Goal: Use online tool/utility: Utilize a website feature to perform a specific function

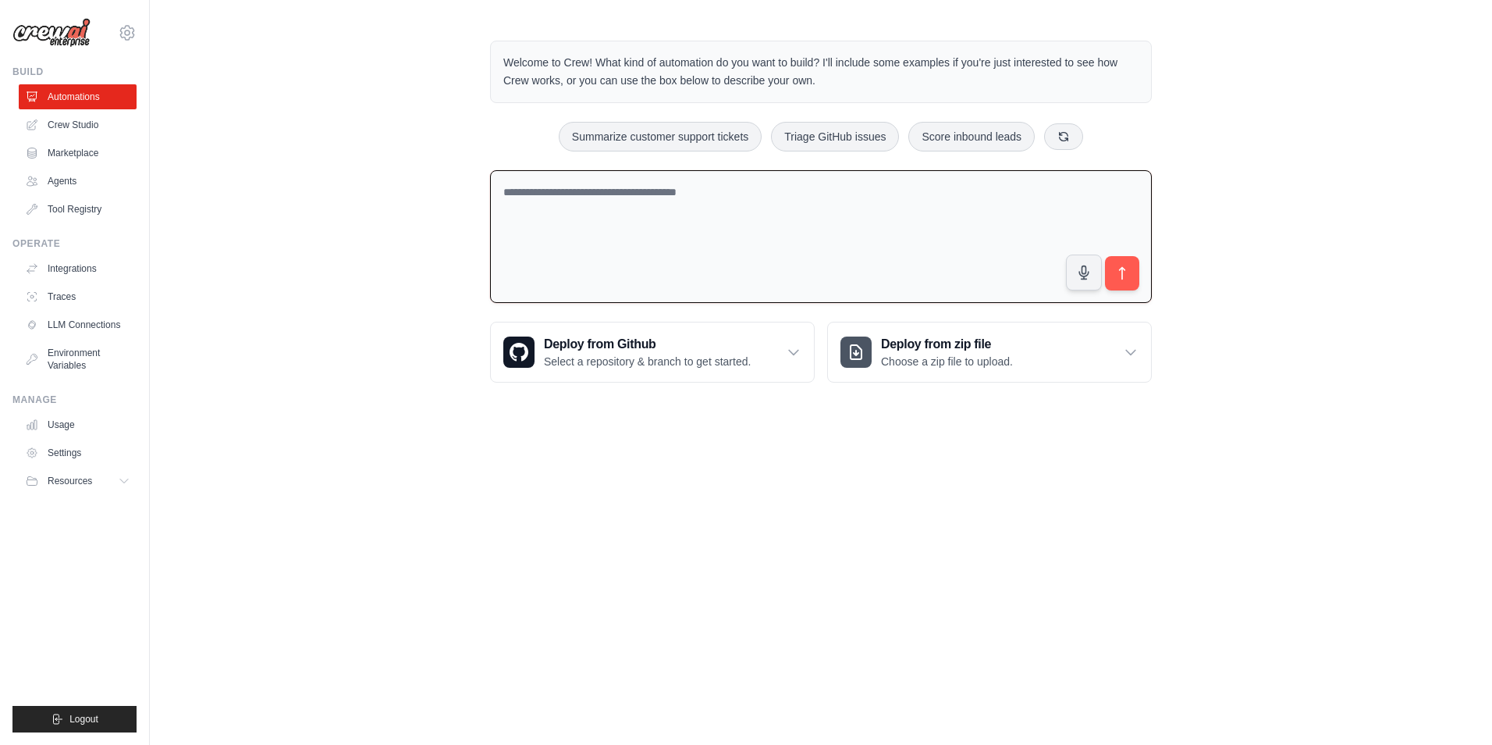
click at [642, 204] on textarea at bounding box center [821, 236] width 662 height 133
type textarea "*"
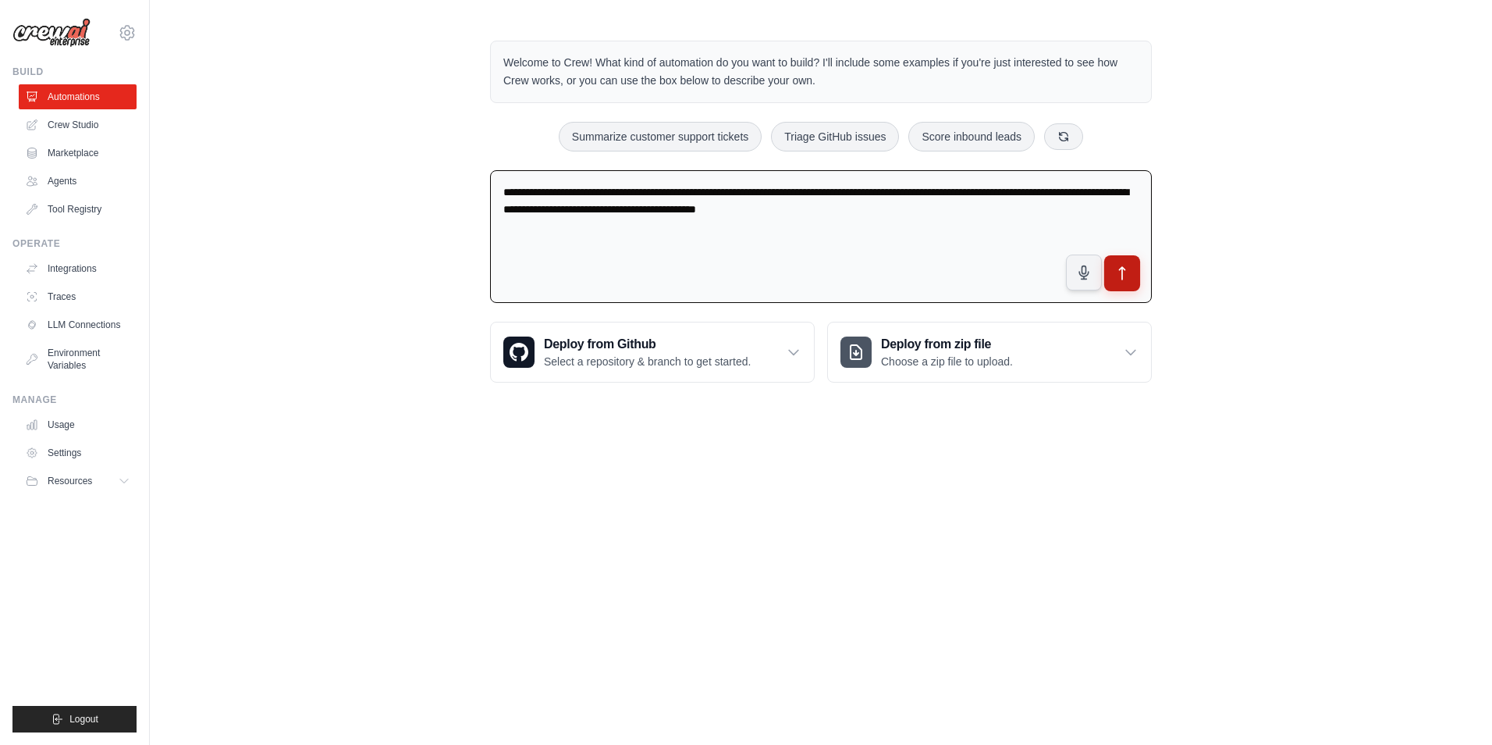
type textarea "**********"
drag, startPoint x: 1125, startPoint y: 274, endPoint x: 1259, endPoint y: 311, distance: 139.2
click at [1131, 274] on button "submit" at bounding box center [1122, 273] width 34 height 34
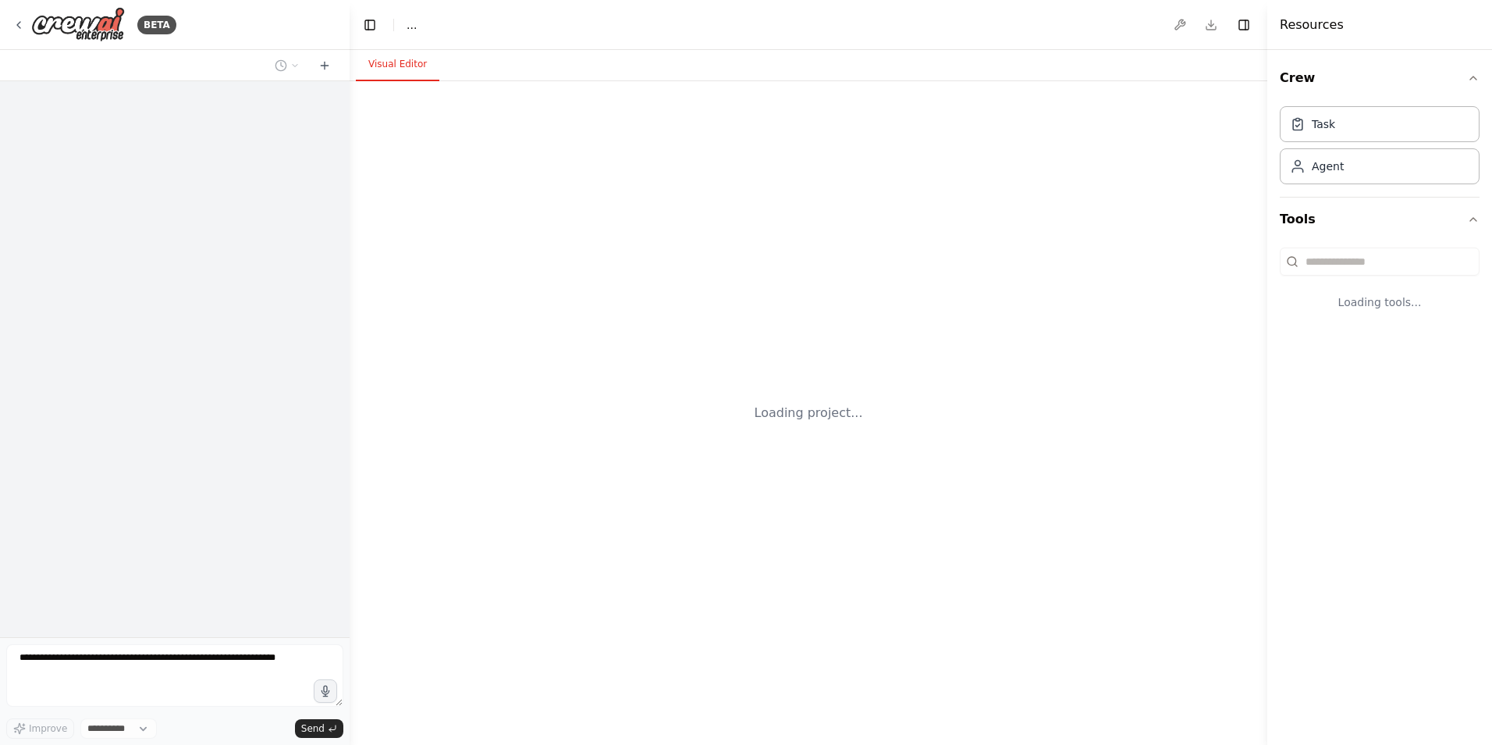
select select "****"
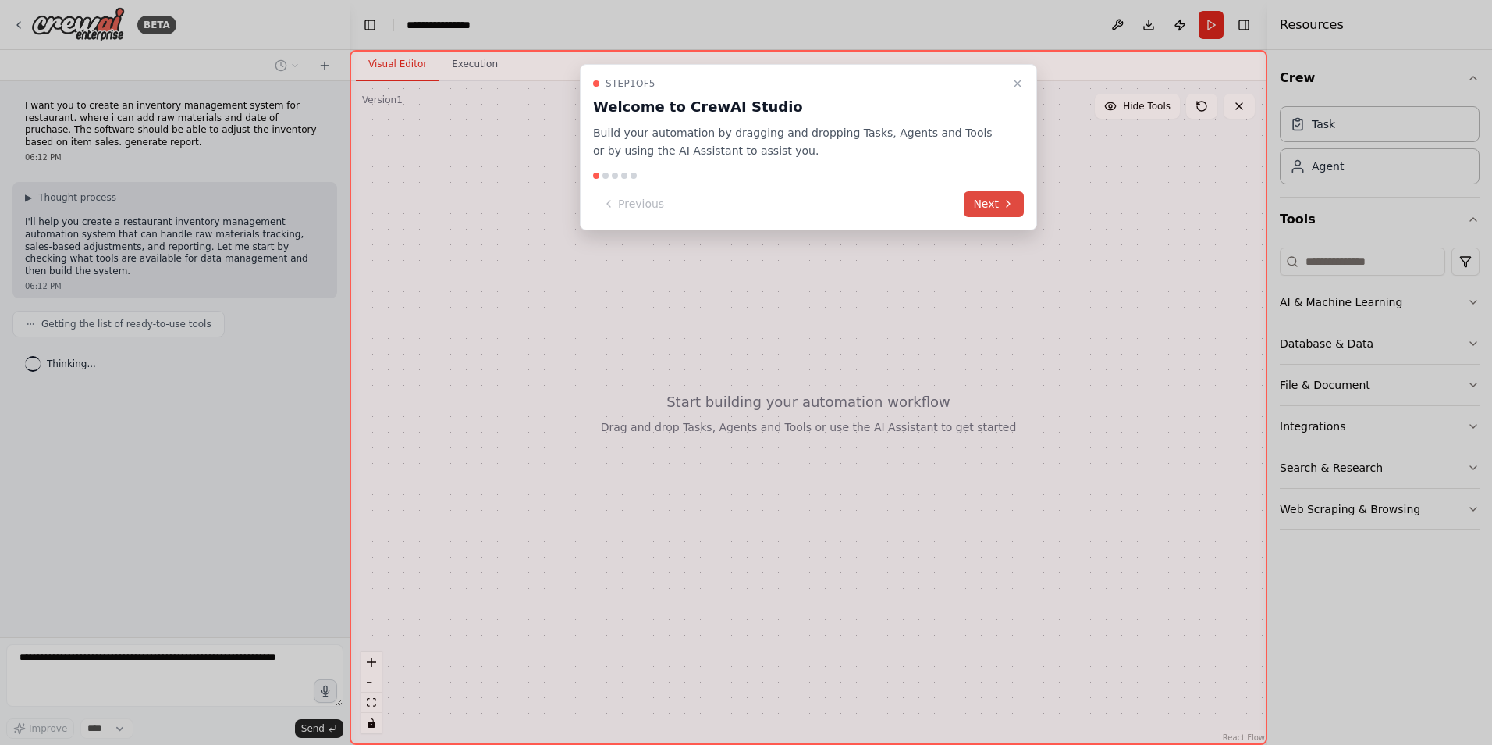
click at [989, 200] on button "Next" at bounding box center [994, 204] width 60 height 26
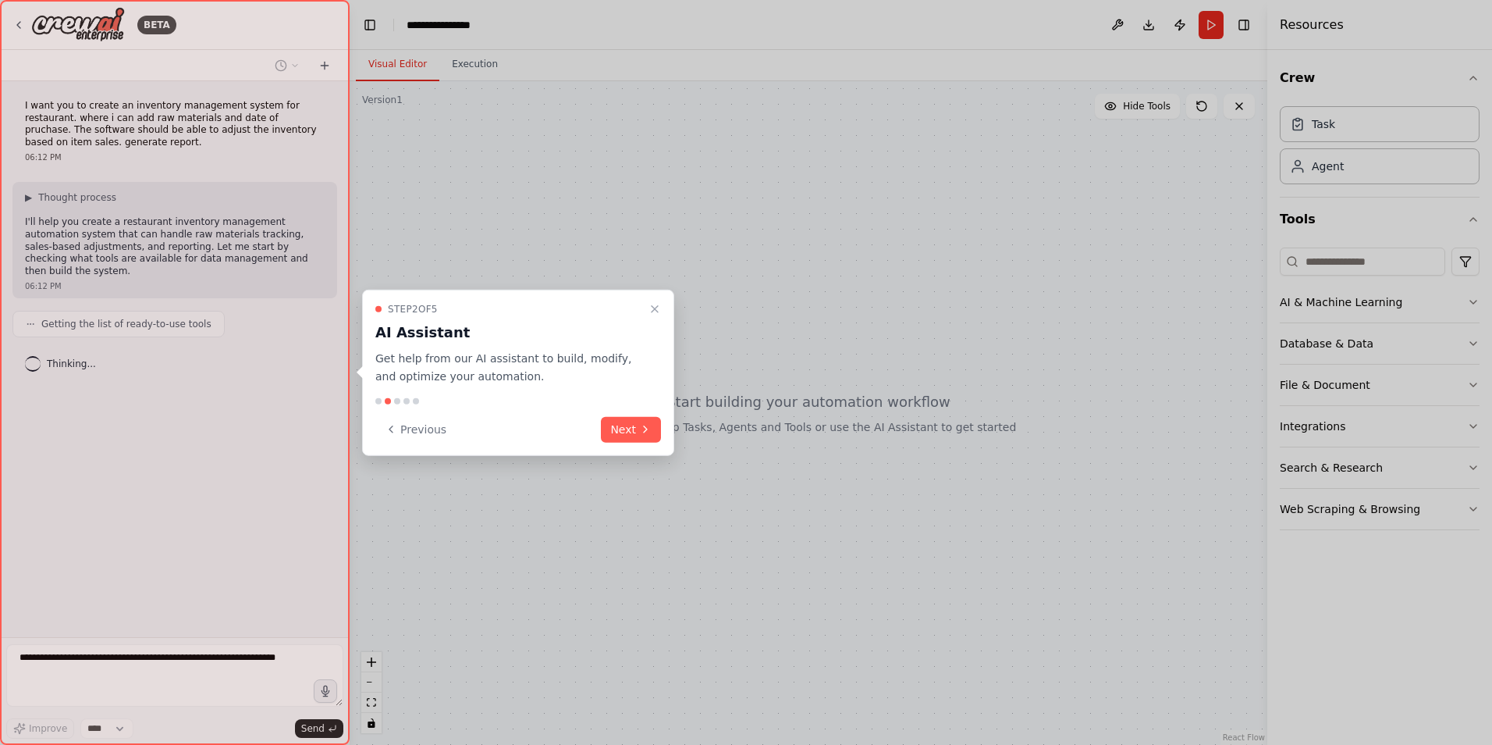
click at [636, 414] on div "Step 2 of 5 AI Assistant Get help from our AI assistant to build, modify, and o…" at bounding box center [518, 373] width 312 height 166
click at [635, 428] on button "Next" at bounding box center [631, 429] width 60 height 26
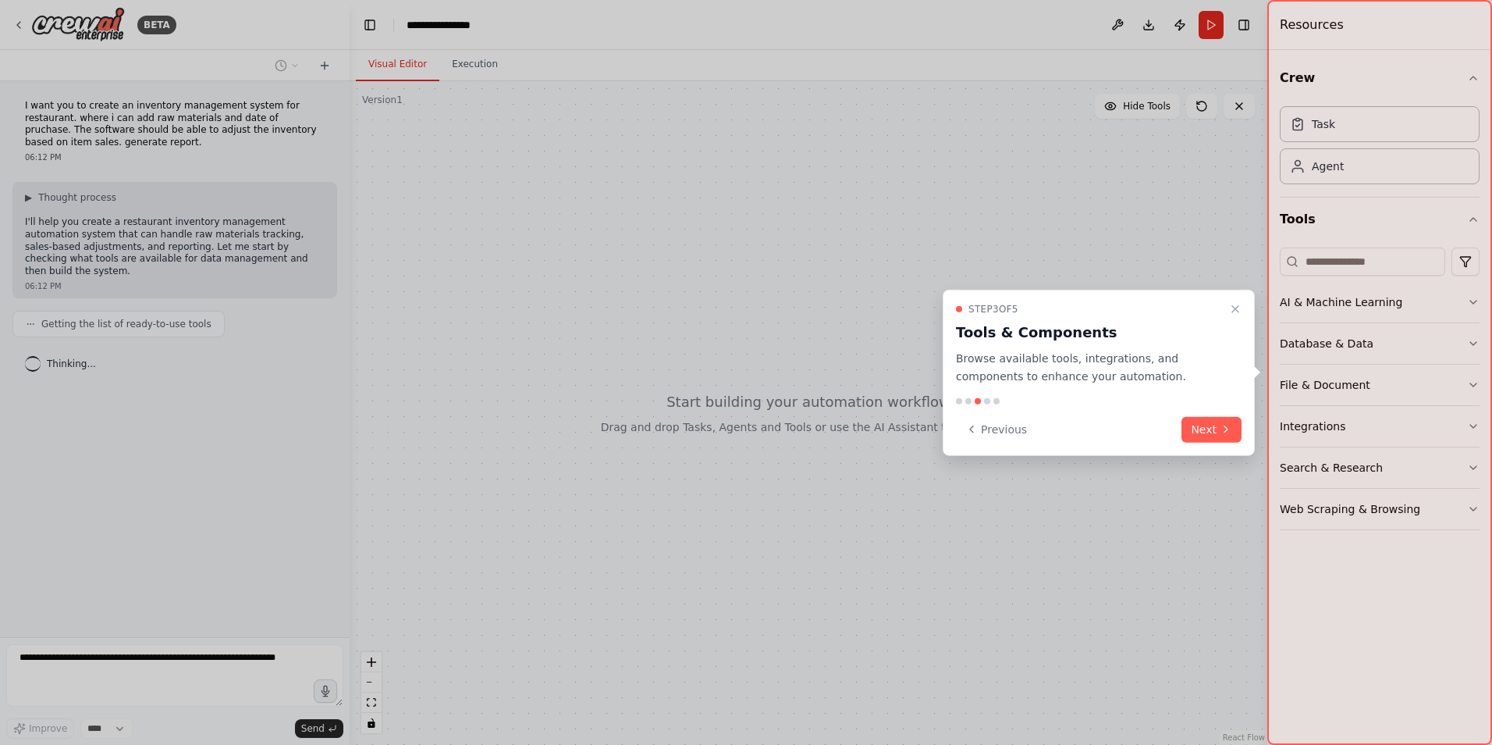
click at [1208, 433] on button "Next" at bounding box center [1212, 429] width 60 height 26
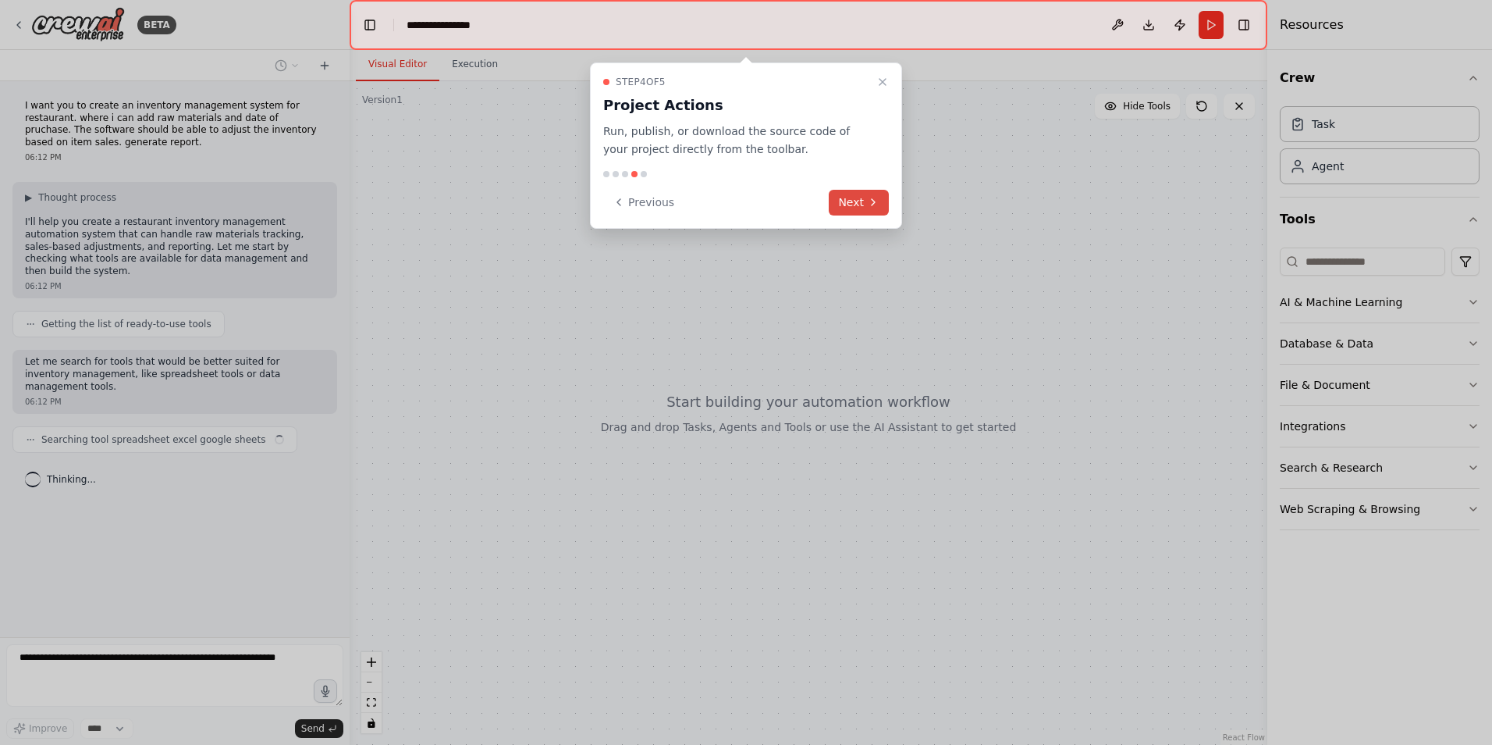
click at [867, 208] on icon at bounding box center [873, 202] width 12 height 12
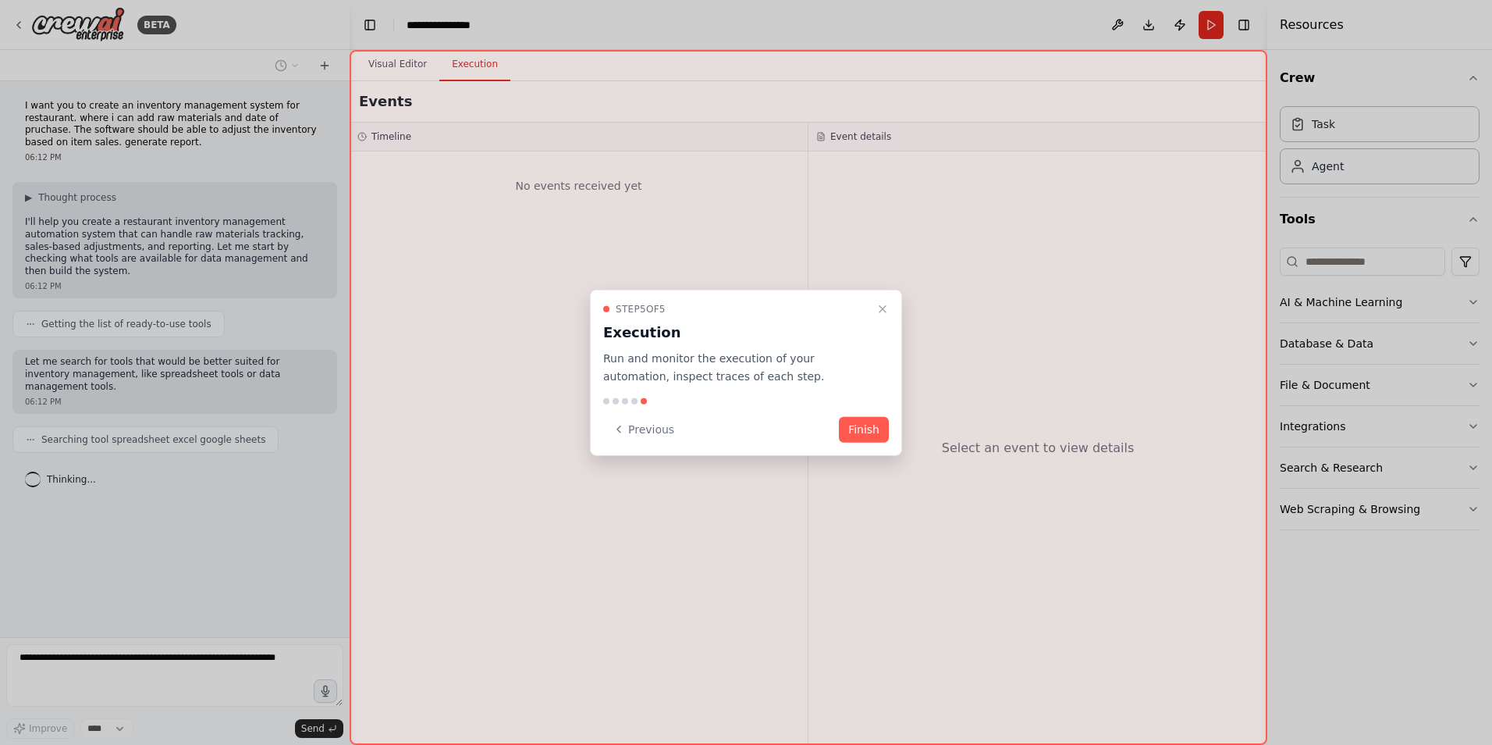
click at [863, 431] on button "Finish" at bounding box center [864, 429] width 50 height 26
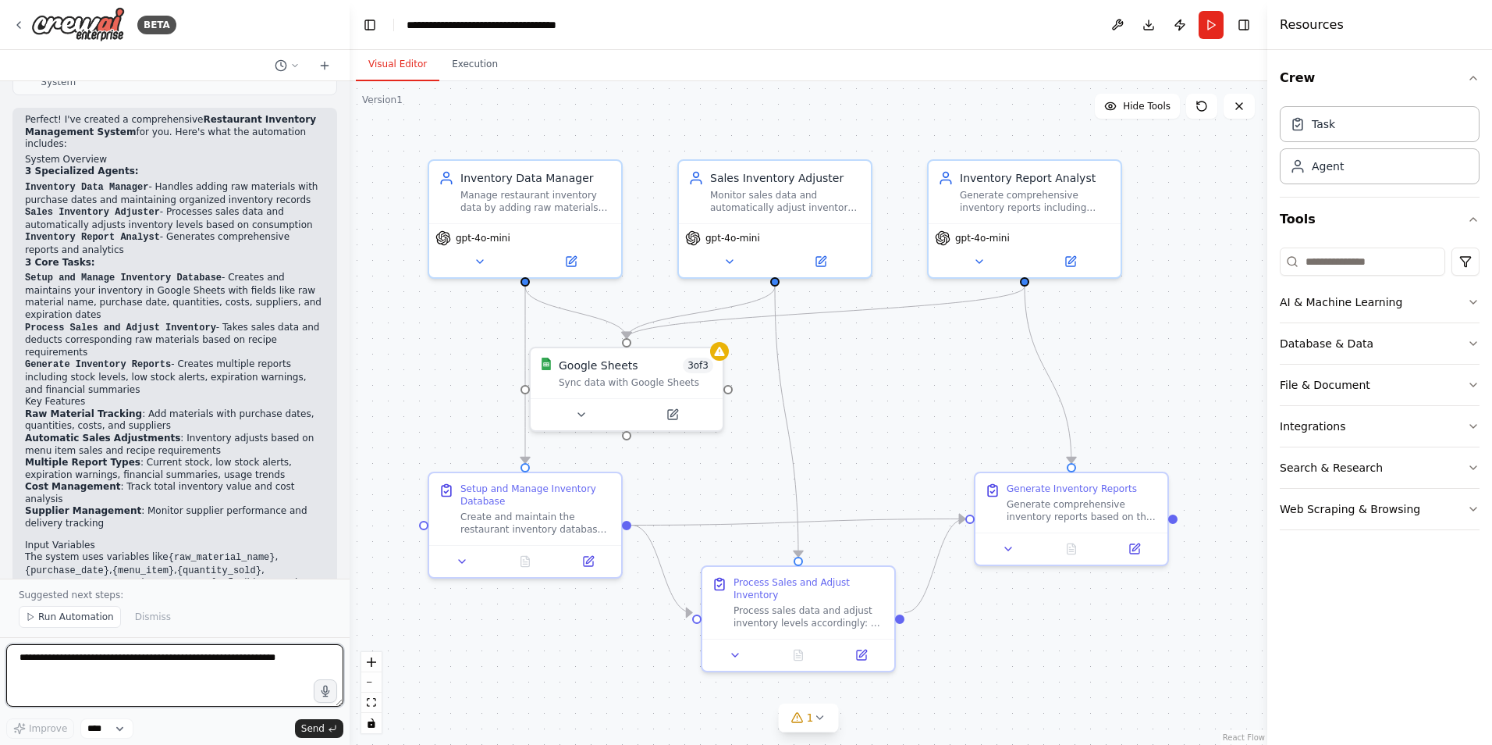
scroll to position [1093, 0]
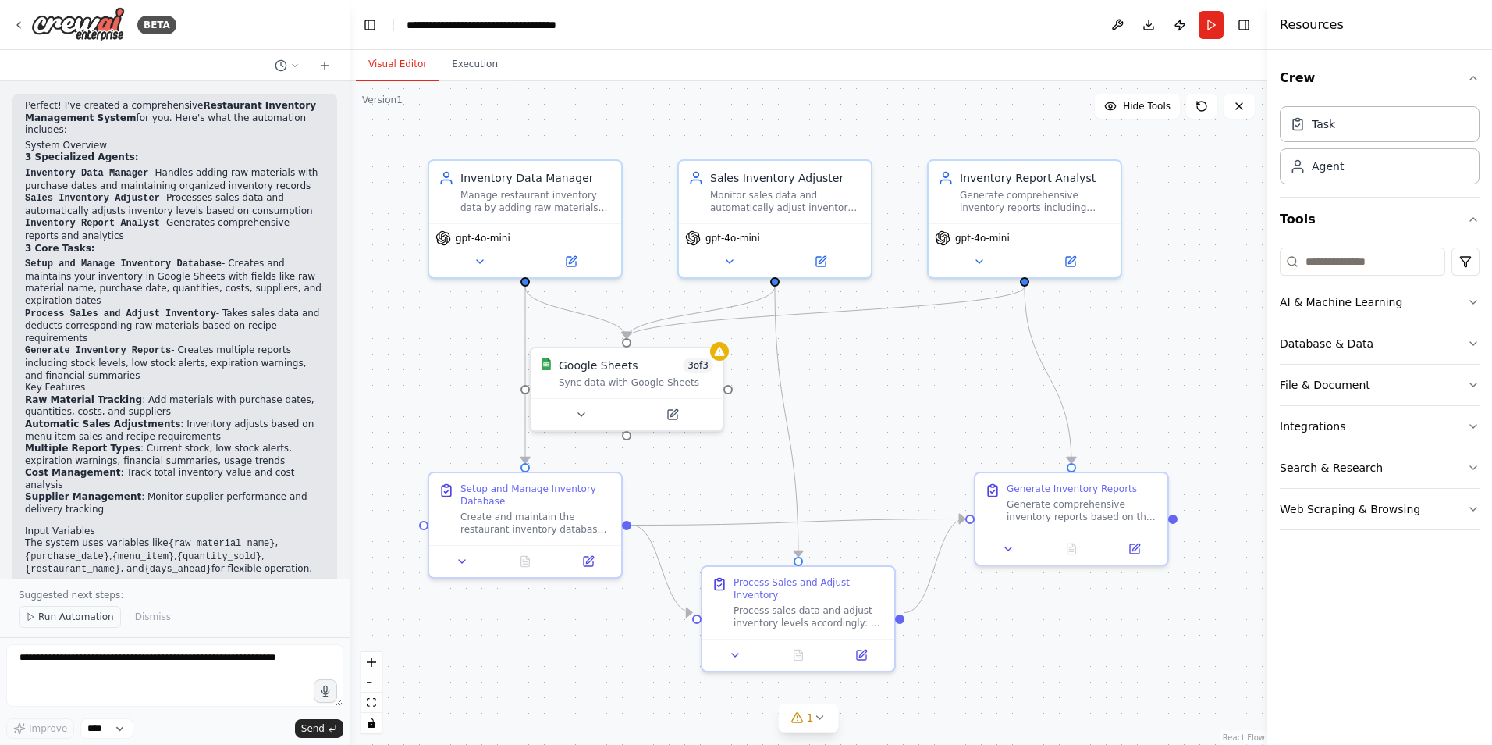
click at [36, 614] on button "Run Automation" at bounding box center [70, 617] width 102 height 22
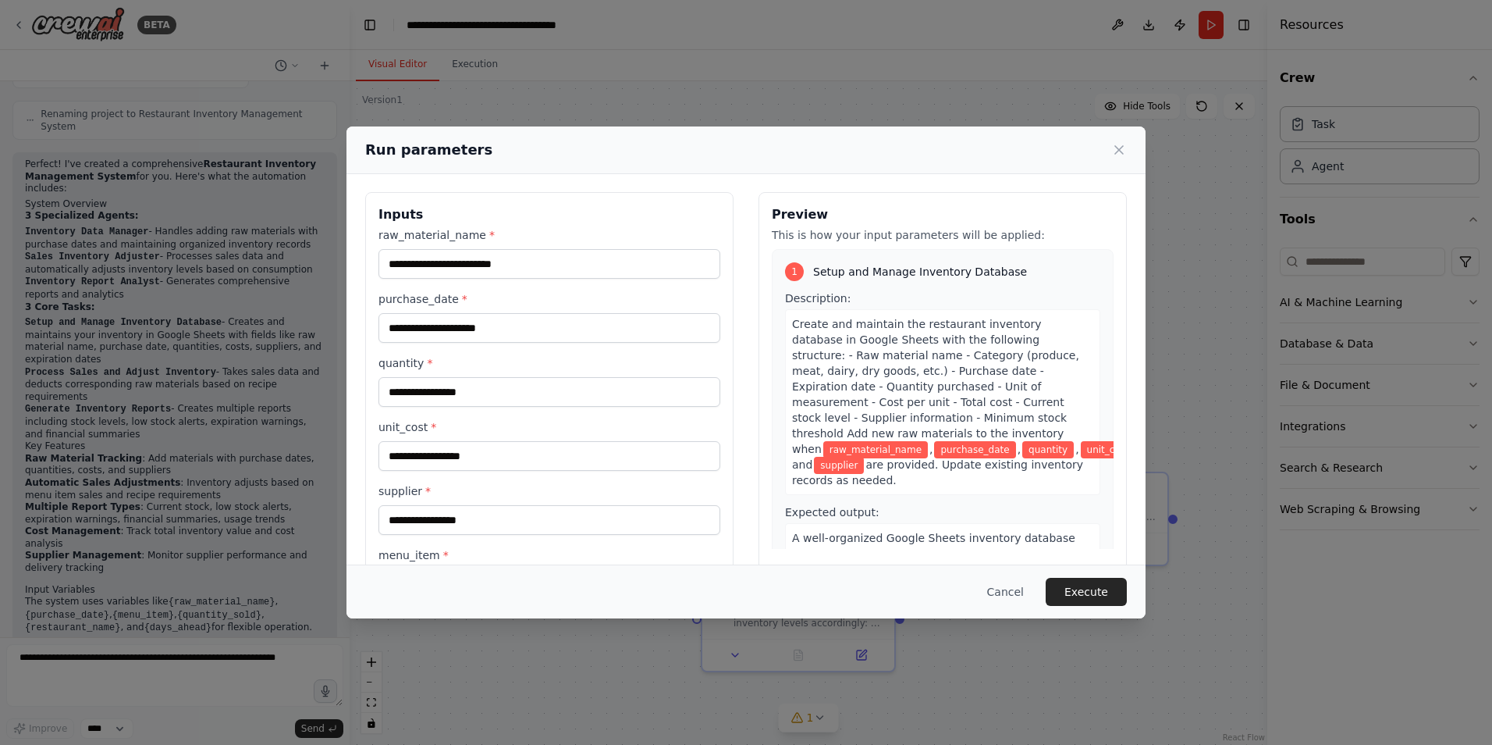
scroll to position [0, 0]
click at [997, 590] on button "Cancel" at bounding box center [1006, 592] width 62 height 28
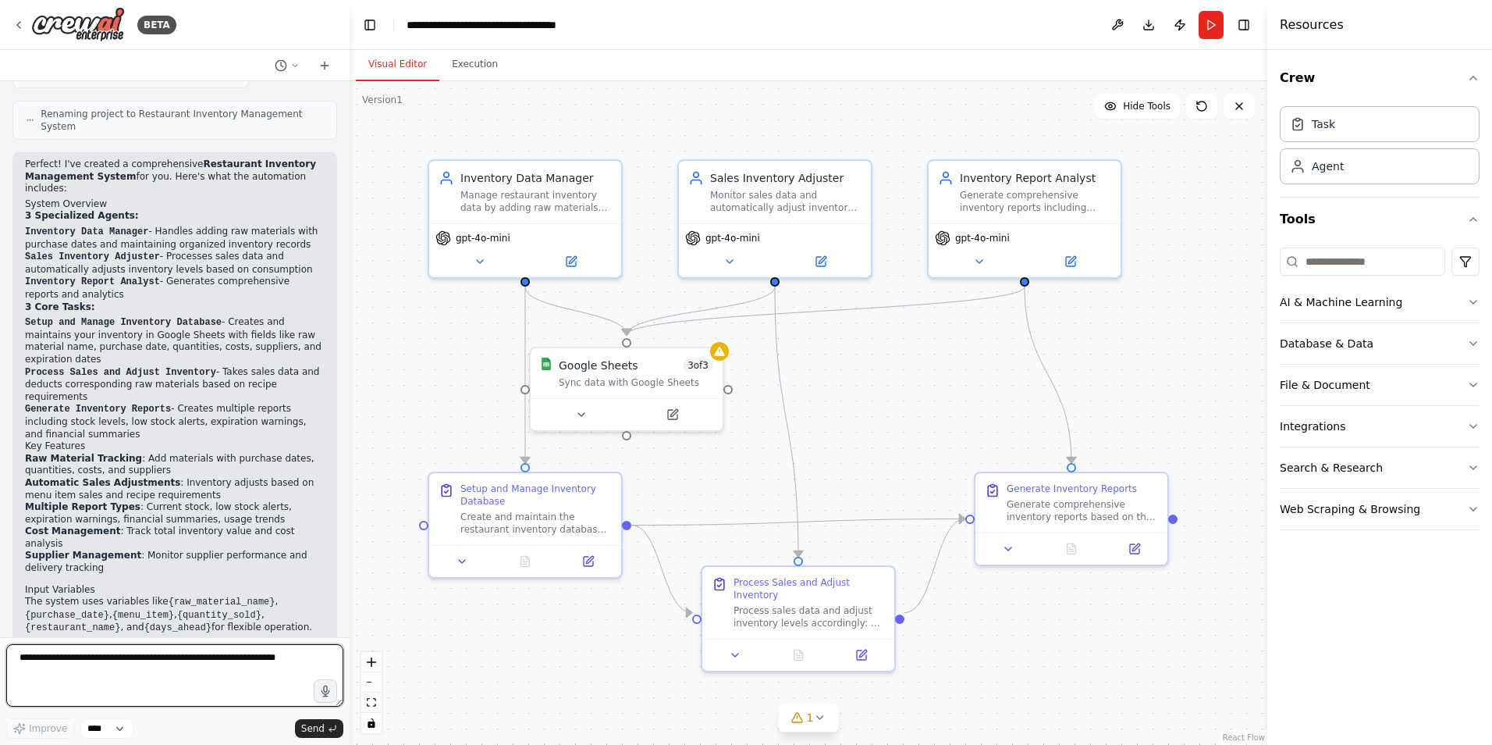
click at [114, 665] on textarea at bounding box center [174, 675] width 337 height 62
type textarea "**********"
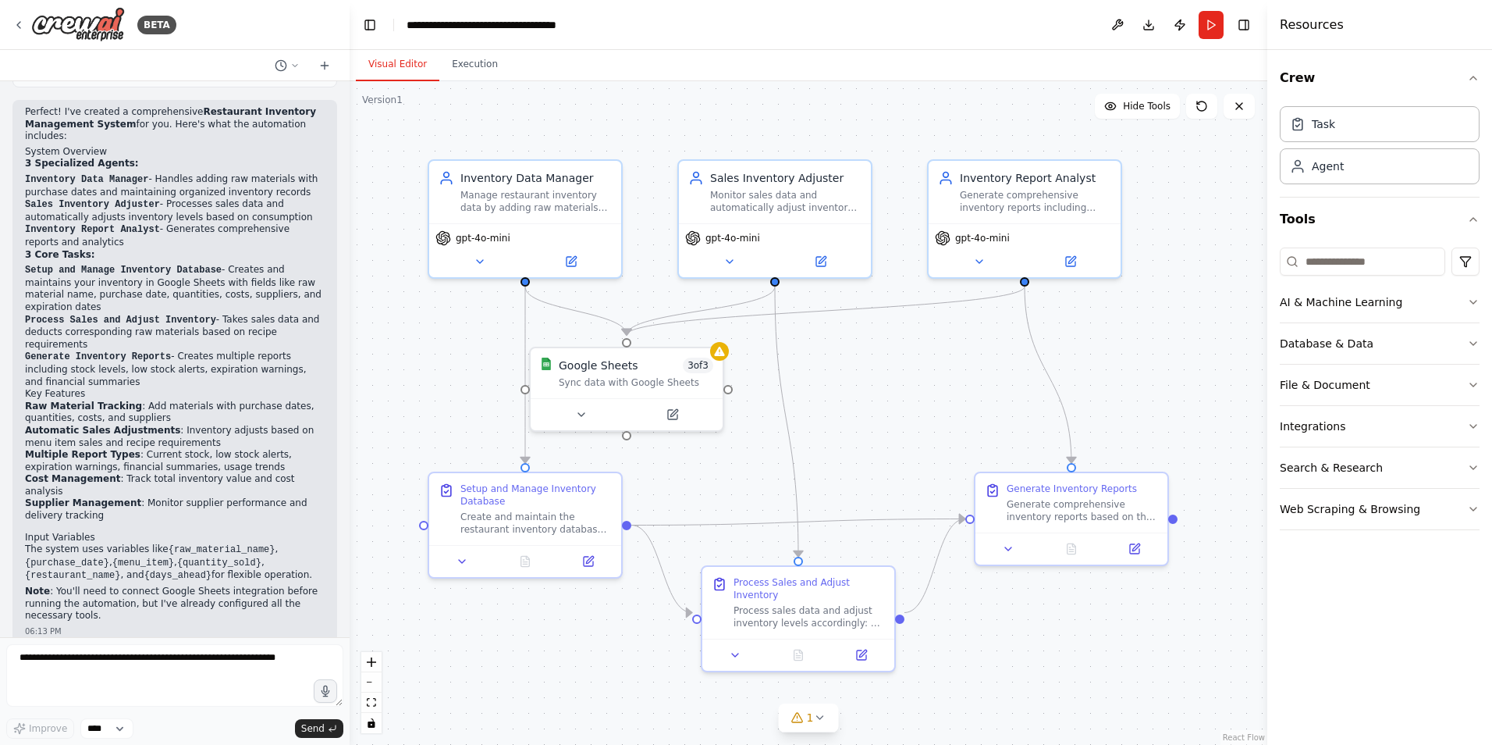
scroll to position [1127, 0]
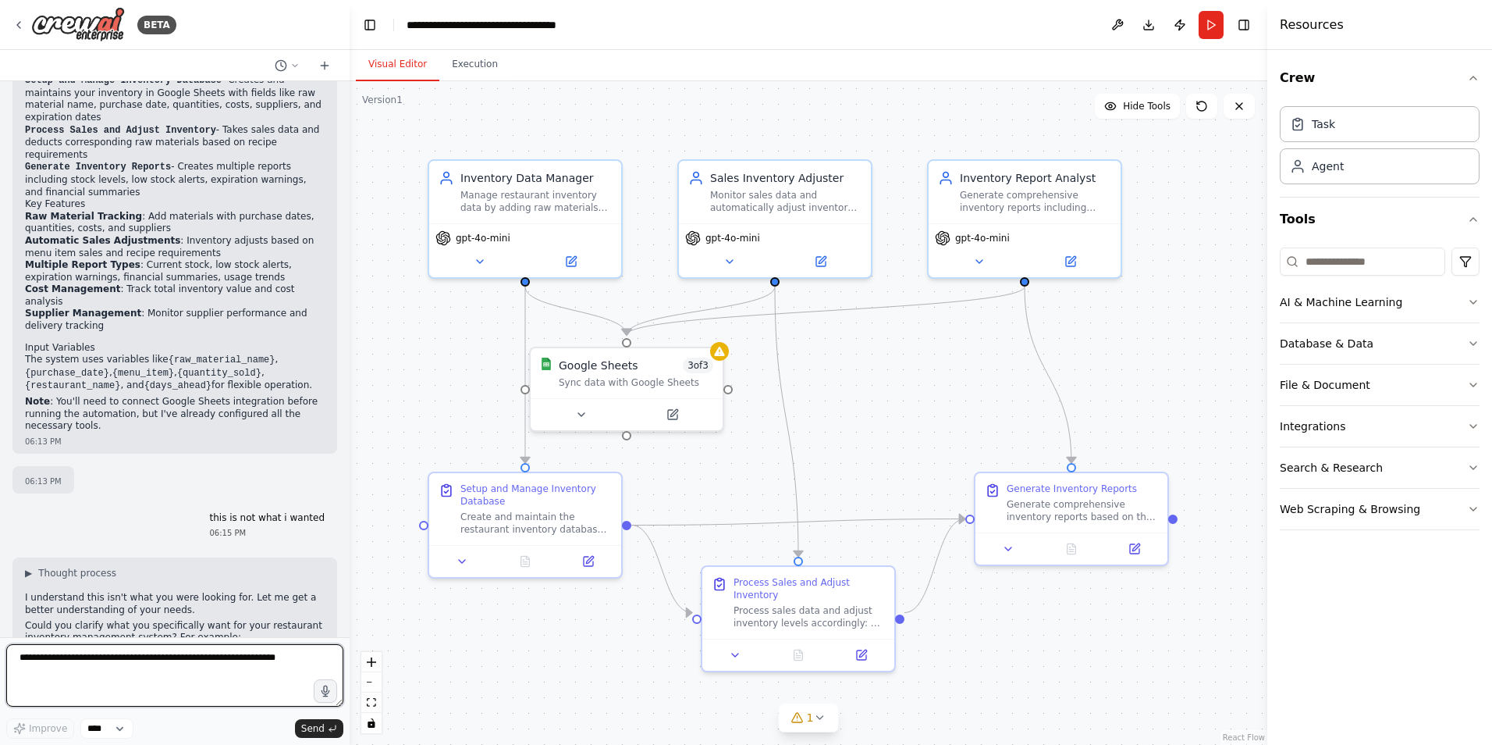
click at [248, 657] on textarea at bounding box center [174, 675] width 337 height 62
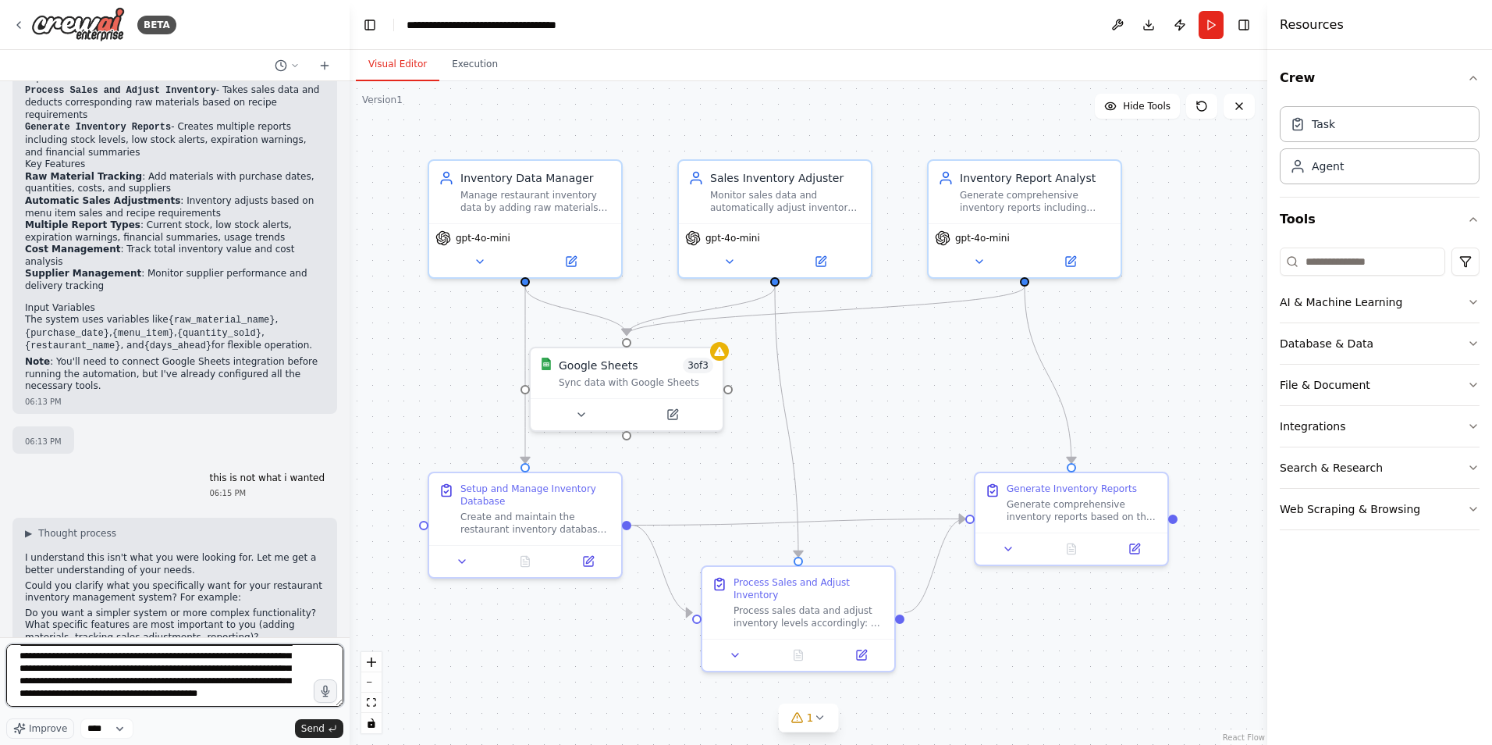
scroll to position [20, 0]
type textarea "**********"
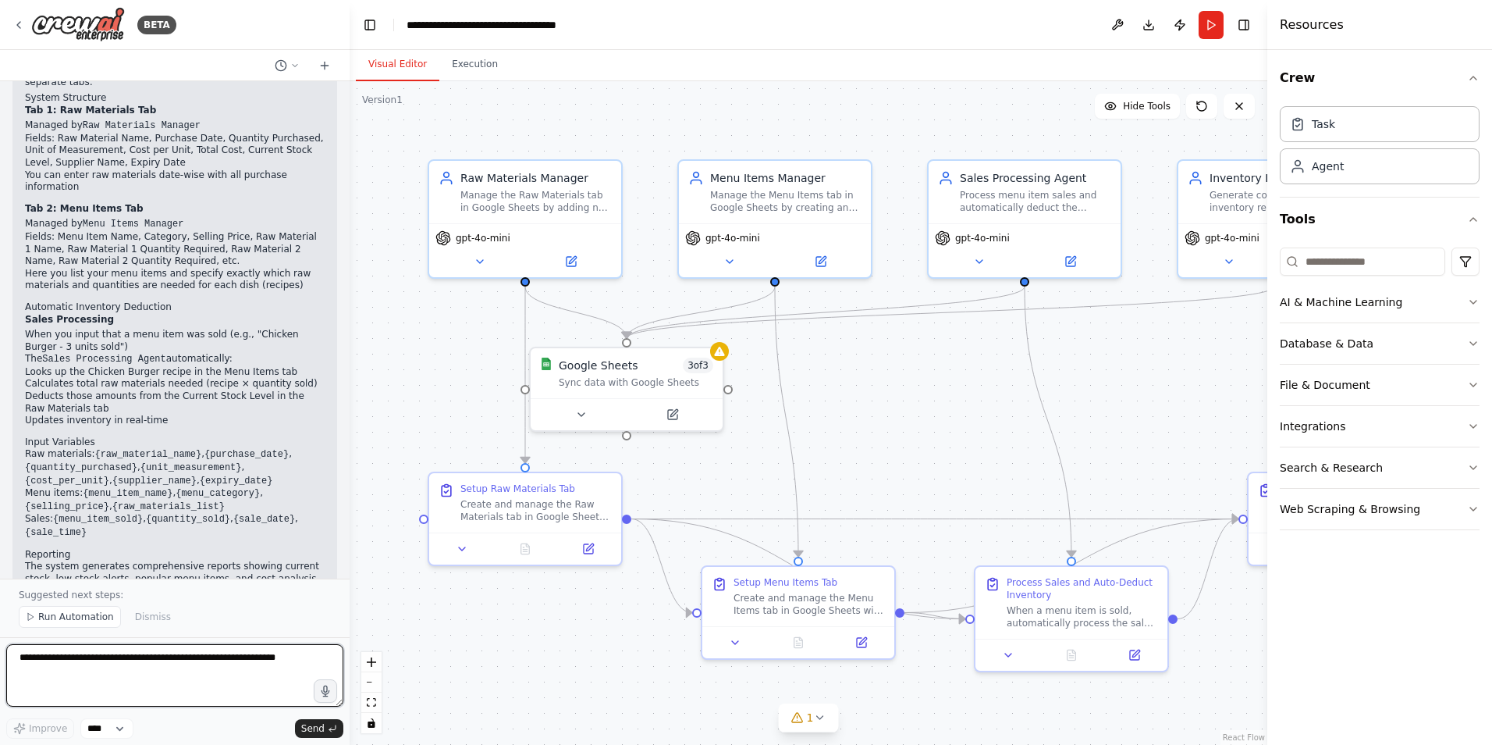
scroll to position [3137, 0]
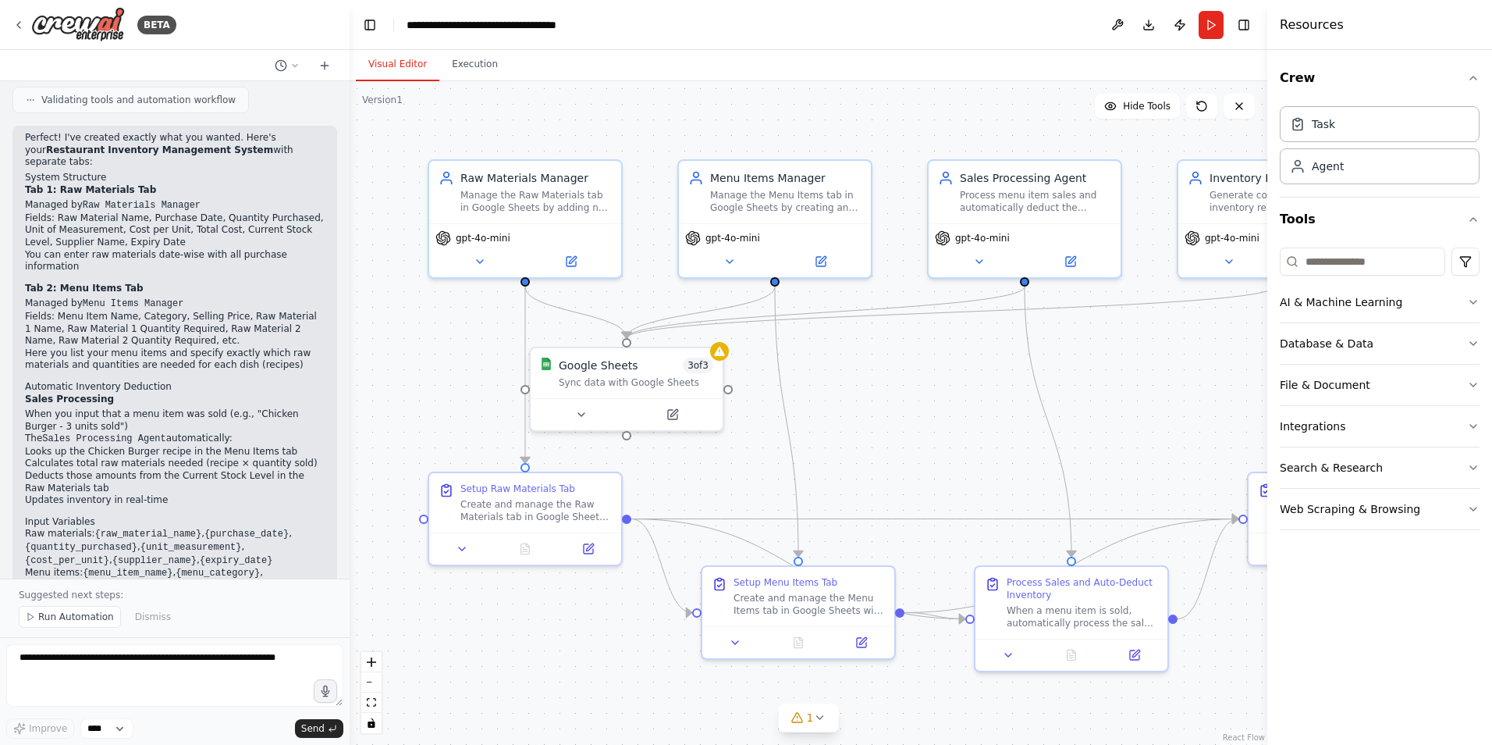
click at [80, 624] on button "Run Automation" at bounding box center [70, 617] width 102 height 22
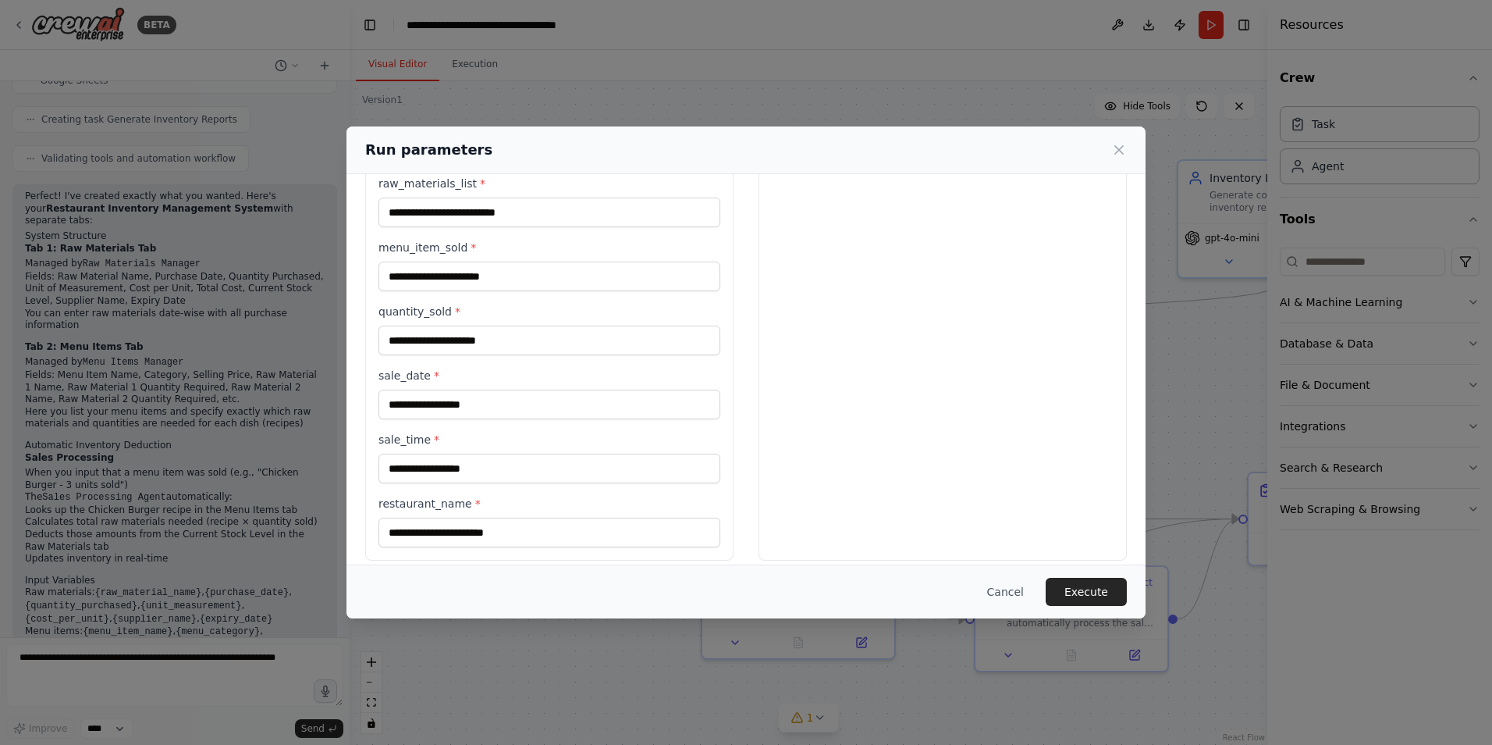
scroll to position [707, 0]
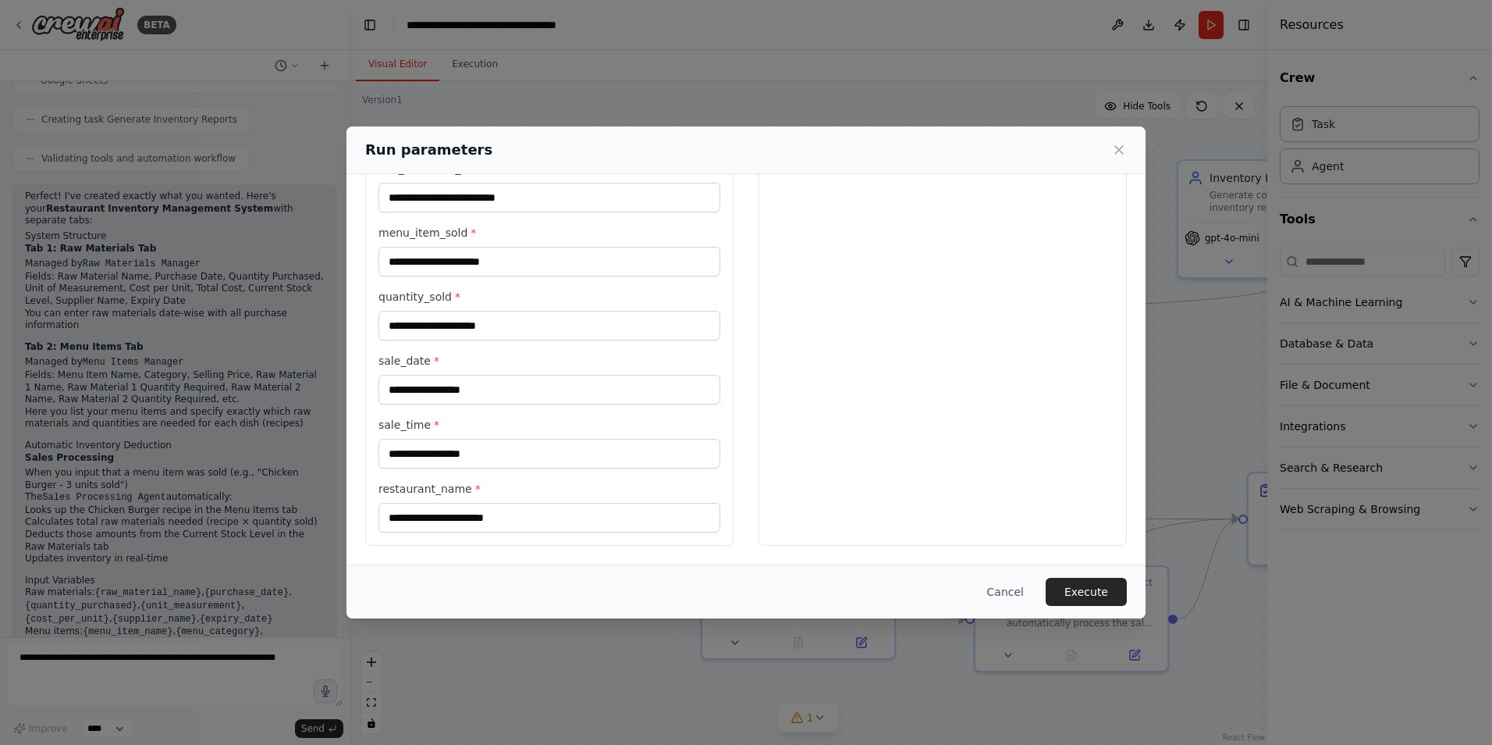
click at [846, 69] on div "Run parameters Inputs raw_material_name * purchase_date * quantity_purchased * …" at bounding box center [746, 372] width 1492 height 745
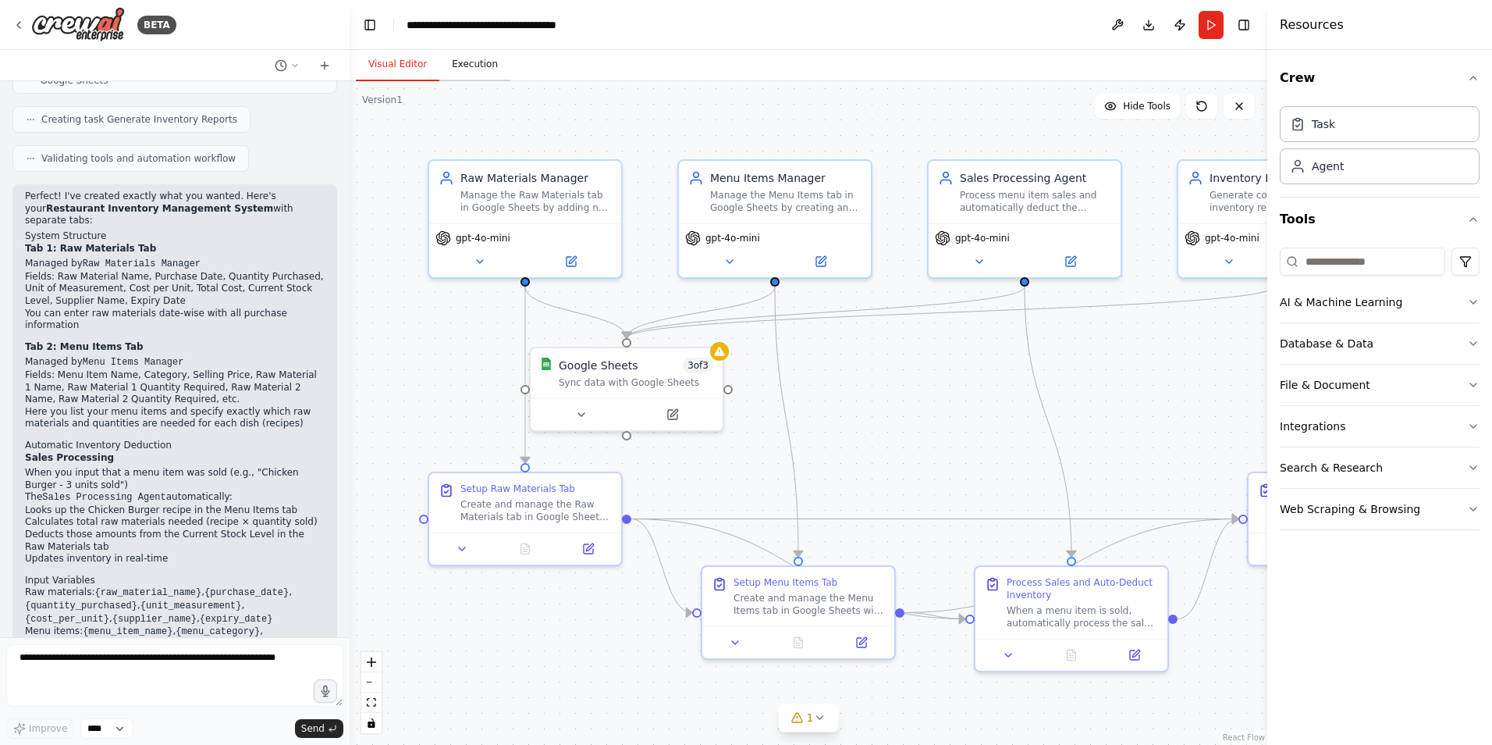
click at [455, 70] on button "Execution" at bounding box center [474, 64] width 71 height 33
